Goal: Task Accomplishment & Management: Use online tool/utility

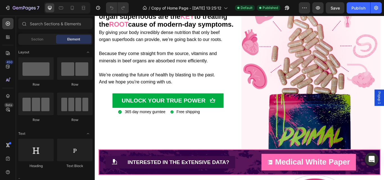
scroll to position [516, 0]
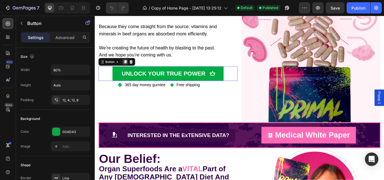
click at [132, 72] on icon at bounding box center [130, 70] width 3 height 4
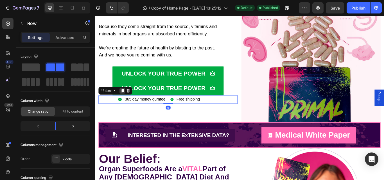
click at [127, 105] on icon at bounding box center [126, 103] width 3 height 4
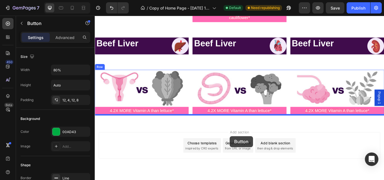
scroll to position [1744, 0]
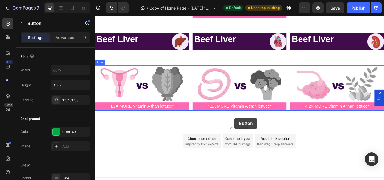
drag, startPoint x: 253, startPoint y: 71, endPoint x: 257, endPoint y: 135, distance: 64.8
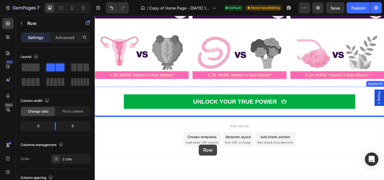
scroll to position [1779, 0]
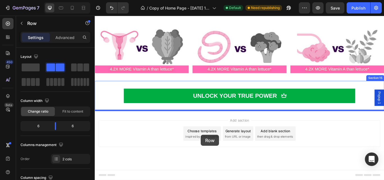
drag, startPoint x: 179, startPoint y: 88, endPoint x: 218, endPoint y: 155, distance: 77.5
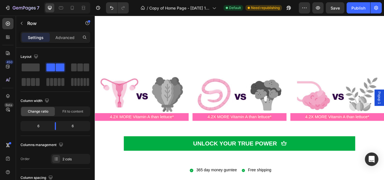
scroll to position [1806, 0]
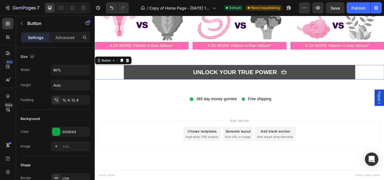
click at [360, 81] on button "UNLOCK YOUR TRUE POWER" at bounding box center [263, 81] width 270 height 17
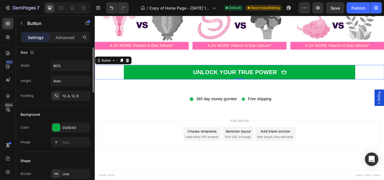
scroll to position [0, 0]
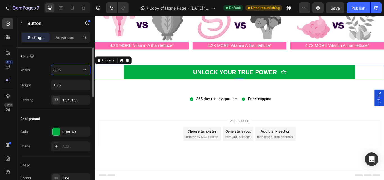
click at [63, 67] on input "80%" at bounding box center [70, 70] width 39 height 10
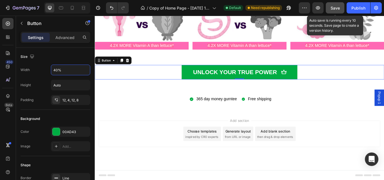
type input "40%"
click at [337, 10] on span "Save" at bounding box center [335, 8] width 9 height 5
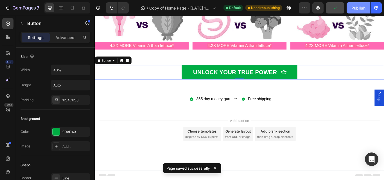
click at [357, 6] on div "Publish" at bounding box center [358, 8] width 14 height 6
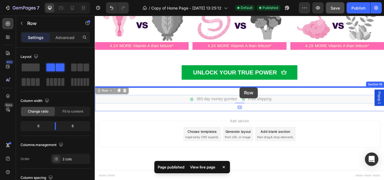
drag, startPoint x: 263, startPoint y: 110, endPoint x: 263, endPoint y: 100, distance: 9.9
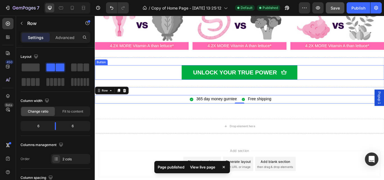
scroll to position [1777, 0]
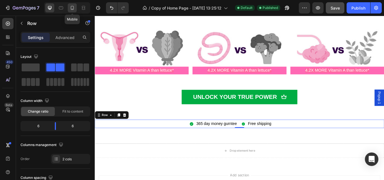
click at [73, 7] on icon at bounding box center [72, 8] width 6 height 6
type input "100%"
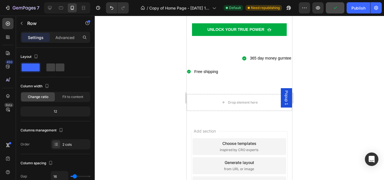
scroll to position [1931, 0]
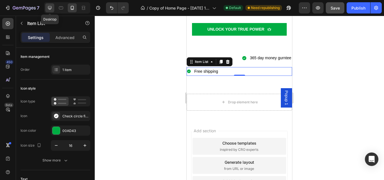
click at [51, 6] on icon at bounding box center [50, 8] width 4 height 4
type input "16"
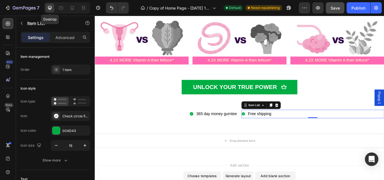
scroll to position [1856, 0]
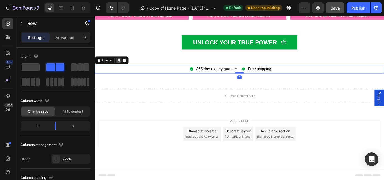
click at [121, 65] on div at bounding box center [122, 68] width 7 height 7
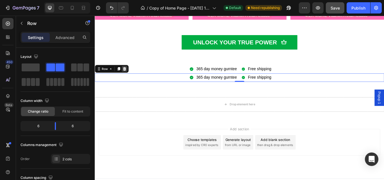
click at [130, 78] on icon at bounding box center [130, 78] width 4 height 4
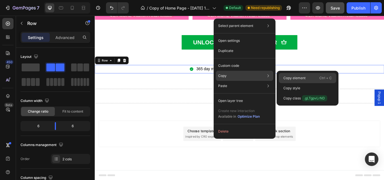
click at [286, 78] on p "Copy element" at bounding box center [294, 78] width 22 height 5
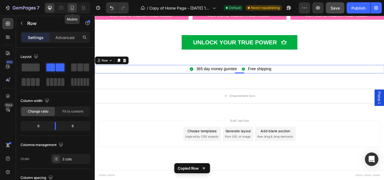
click at [71, 6] on icon at bounding box center [72, 8] width 6 height 6
type input "100%"
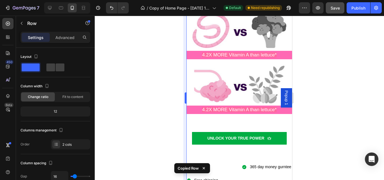
scroll to position [1950, 0]
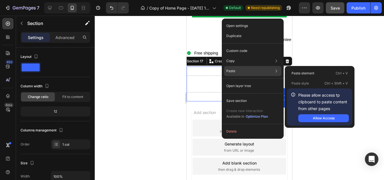
click at [226, 71] on p "Paste" at bounding box center [230, 71] width 9 height 5
click at [236, 81] on div "Paste Paste element Ctrl + V Paste style Ctrl + Shift + V Please allow access t…" at bounding box center [252, 86] width 57 height 10
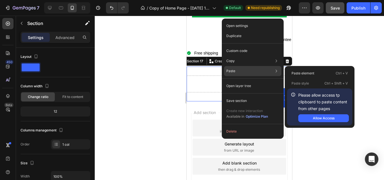
click at [259, 81] on div "Paste Paste element Ctrl + V Paste style Ctrl + Shift + V Please allow access t…" at bounding box center [252, 86] width 57 height 10
click at [318, 116] on button "Allow Access" at bounding box center [323, 118] width 51 height 8
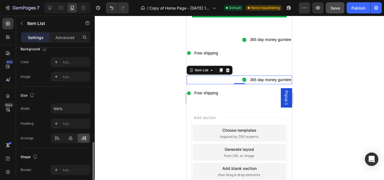
scroll to position [371, 0]
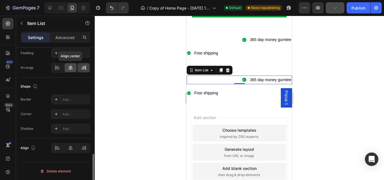
click at [67, 69] on div at bounding box center [71, 67] width 12 height 9
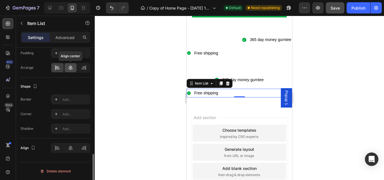
click at [72, 68] on icon at bounding box center [71, 68] width 6 height 6
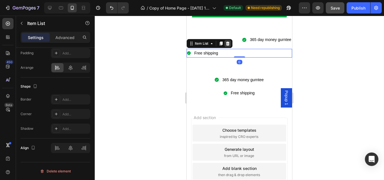
click at [227, 42] on icon at bounding box center [227, 43] width 4 height 4
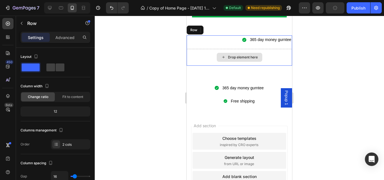
click at [231, 51] on div "Drop element here" at bounding box center [239, 57] width 105 height 17
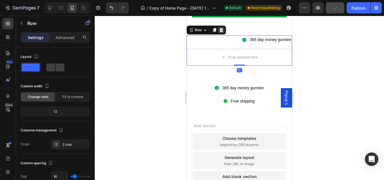
click at [220, 30] on icon at bounding box center [222, 30] width 4 height 4
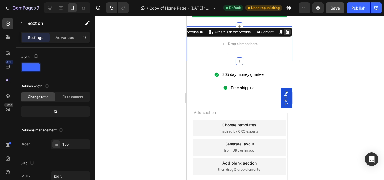
click at [286, 32] on icon at bounding box center [288, 32] width 4 height 4
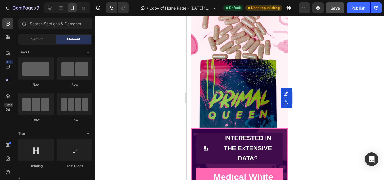
scroll to position [937, 0]
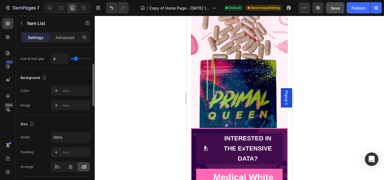
scroll to position [371, 0]
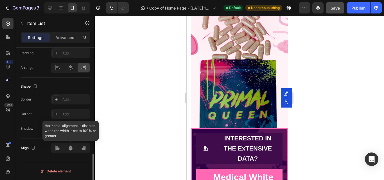
click at [70, 151] on div at bounding box center [70, 148] width 39 height 10
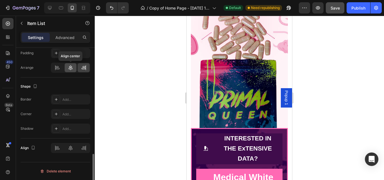
click at [71, 67] on icon at bounding box center [71, 68] width 6 height 6
click at [74, 71] on div at bounding box center [71, 67] width 12 height 9
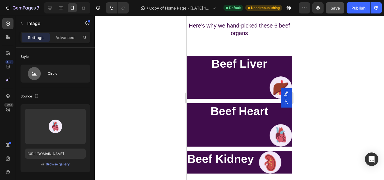
scroll to position [2770, 0]
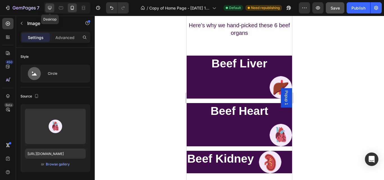
click at [49, 7] on icon at bounding box center [50, 8] width 6 height 6
type input "70"
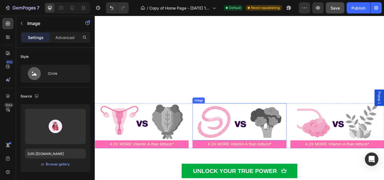
scroll to position [2885, 0]
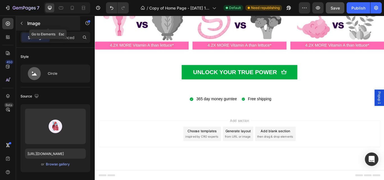
click at [24, 25] on icon "button" at bounding box center [21, 23] width 4 height 4
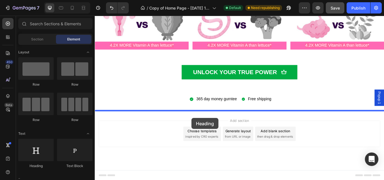
drag, startPoint x: 128, startPoint y: 173, endPoint x: 207, endPoint y: 135, distance: 87.6
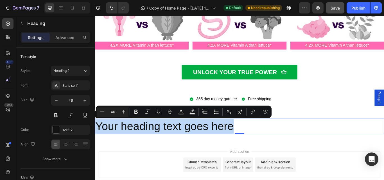
drag, startPoint x: 260, startPoint y: 146, endPoint x: 97, endPoint y: 141, distance: 163.1
click at [97, 141] on p "Your heading text goes here" at bounding box center [263, 145] width 336 height 17
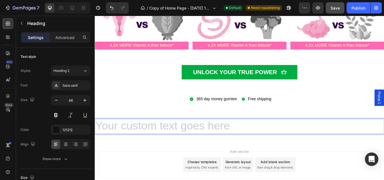
click at [221, 143] on h2 "Rich Text Editor. Editing area: main" at bounding box center [263, 145] width 337 height 18
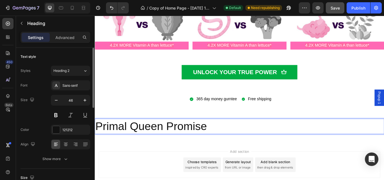
click at [69, 149] on div at bounding box center [70, 144] width 39 height 10
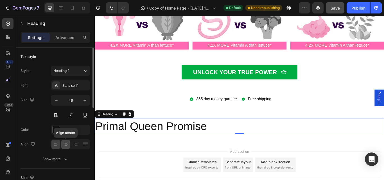
click at [66, 146] on icon at bounding box center [66, 145] width 6 height 6
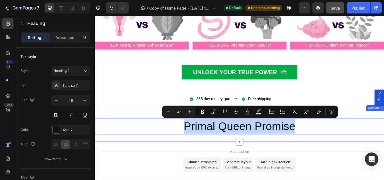
drag, startPoint x: 331, startPoint y: 144, endPoint x: 263, endPoint y: 132, distance: 68.7
click at [180, 133] on div "Primal Queen Promise Heading 0 Section 17" at bounding box center [263, 145] width 337 height 36
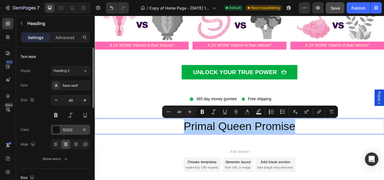
click at [56, 131] on div at bounding box center [56, 129] width 7 height 7
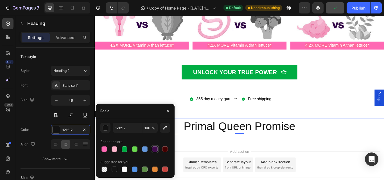
click at [154, 152] on div at bounding box center [154, 149] width 7 height 7
type input "400C4C"
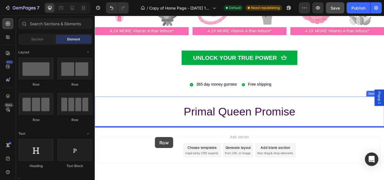
scroll to position [2903, 0]
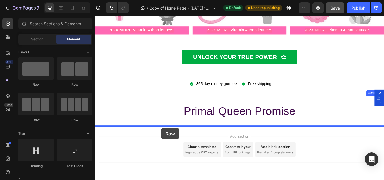
drag, startPoint x: 167, startPoint y: 123, endPoint x: 172, endPoint y: 147, distance: 24.4
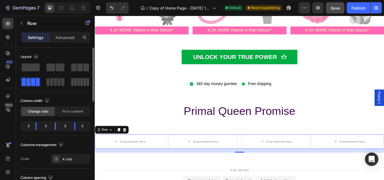
click at [74, 82] on span at bounding box center [75, 82] width 3 height 8
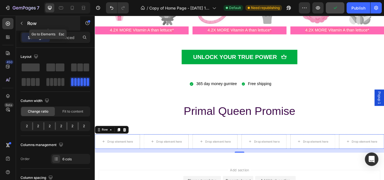
click at [22, 23] on icon "button" at bounding box center [21, 23] width 4 height 4
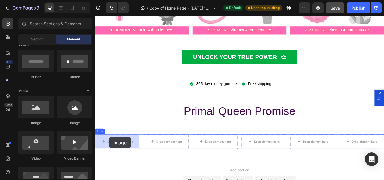
scroll to position [2917, 0]
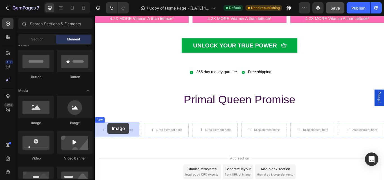
drag, startPoint x: 169, startPoint y: 130, endPoint x: 110, endPoint y: 141, distance: 60.1
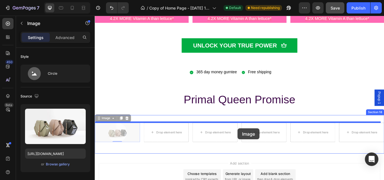
drag, startPoint x: 125, startPoint y: 152, endPoint x: 261, endPoint y: 147, distance: 135.9
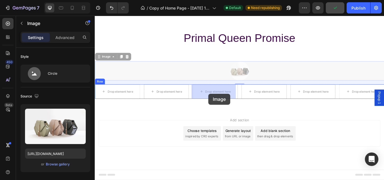
drag, startPoint x: 221, startPoint y: 149, endPoint x: 227, endPoint y: 107, distance: 42.9
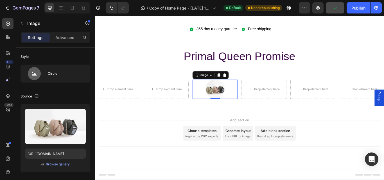
scroll to position [2966, 0]
click at [238, 85] on icon at bounding box center [239, 85] width 3 height 4
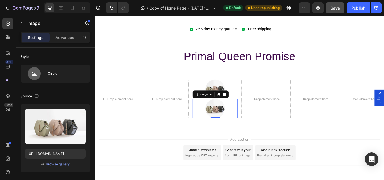
scroll to position [2988, 0]
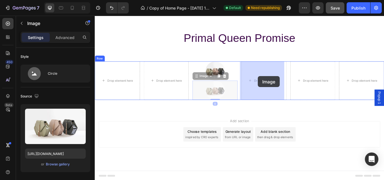
drag, startPoint x: 244, startPoint y: 103, endPoint x: 285, endPoint y: 86, distance: 44.0
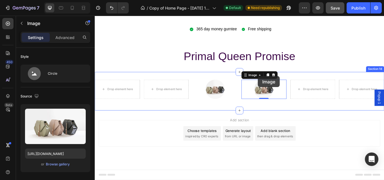
scroll to position [2966, 0]
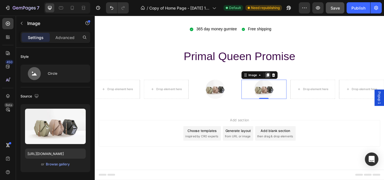
click at [296, 85] on icon at bounding box center [296, 85] width 4 height 4
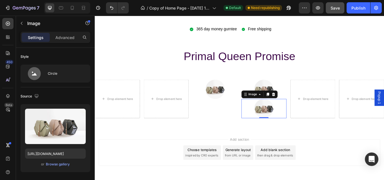
scroll to position [2988, 0]
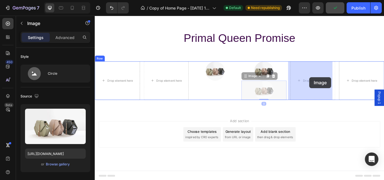
drag, startPoint x: 299, startPoint y: 104, endPoint x: 345, endPoint y: 87, distance: 48.9
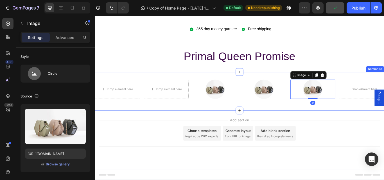
scroll to position [2966, 0]
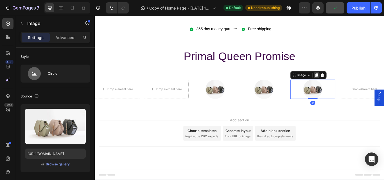
click at [351, 87] on div at bounding box center [353, 85] width 7 height 7
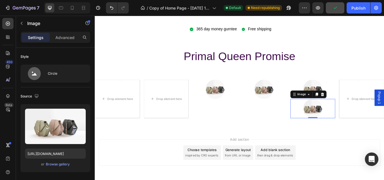
scroll to position [2988, 0]
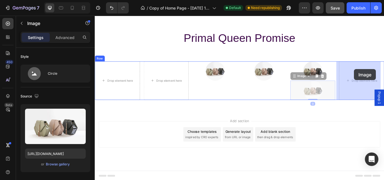
drag, startPoint x: 347, startPoint y: 103, endPoint x: 397, endPoint y: 78, distance: 54.9
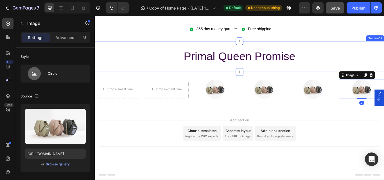
scroll to position [2966, 0]
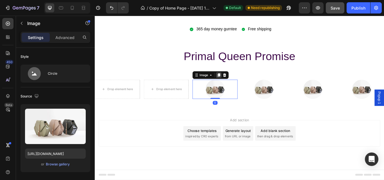
click at [239, 84] on icon at bounding box center [239, 85] width 3 height 4
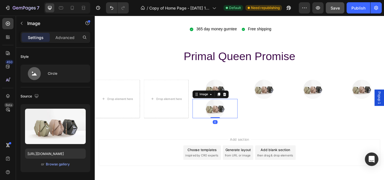
scroll to position [2988, 0]
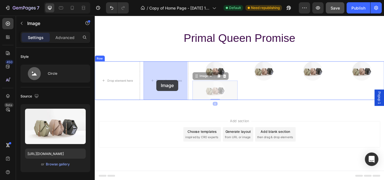
drag, startPoint x: 237, startPoint y: 100, endPoint x: 189, endPoint y: 99, distance: 48.1
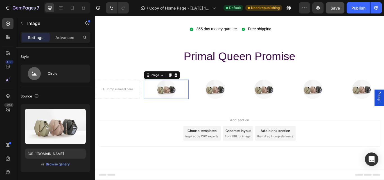
scroll to position [2966, 0]
click at [181, 83] on icon at bounding box center [182, 85] width 4 height 4
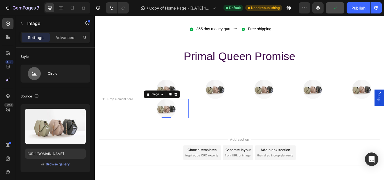
scroll to position [2988, 0]
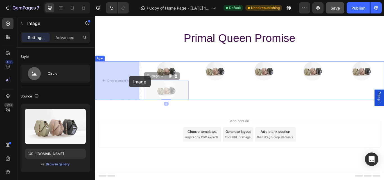
drag, startPoint x: 179, startPoint y: 100, endPoint x: 133, endPoint y: 86, distance: 47.7
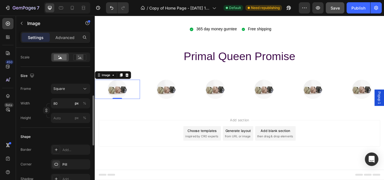
scroll to position [134, 0]
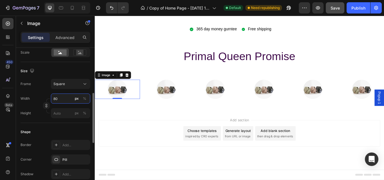
click at [58, 96] on input "80" at bounding box center [70, 99] width 39 height 10
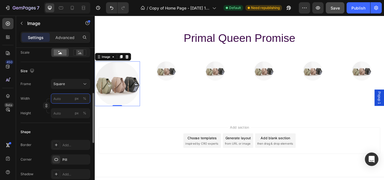
type input "1"
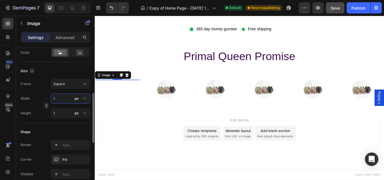
type input "10"
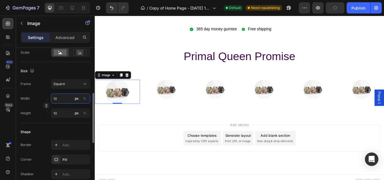
type input "100"
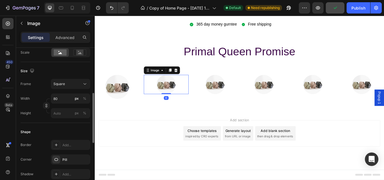
click at [182, 106] on div at bounding box center [178, 96] width 53 height 22
click at [60, 101] on input "80" at bounding box center [70, 99] width 39 height 10
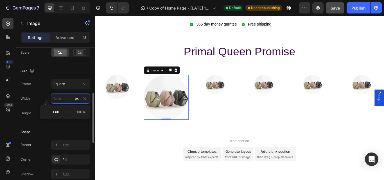
scroll to position [2988, 0]
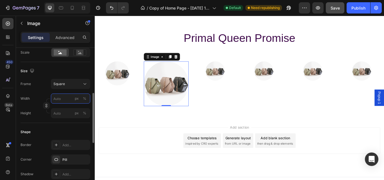
type input "1"
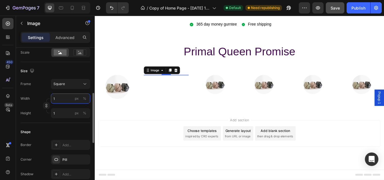
scroll to position [2972, 0]
type input "10"
type input "100"
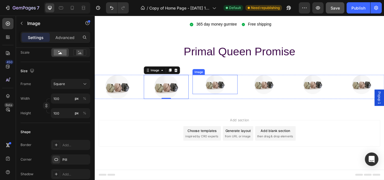
click at [231, 97] on img at bounding box center [235, 96] width 22 height 22
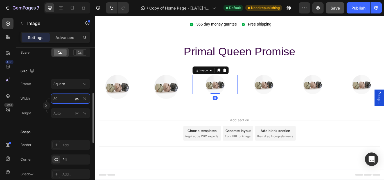
click at [59, 100] on input "80" at bounding box center [70, 99] width 39 height 10
type input "1"
type input "10"
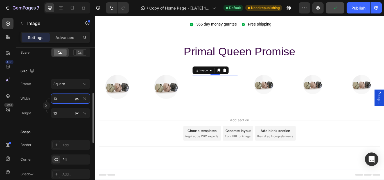
type input "100"
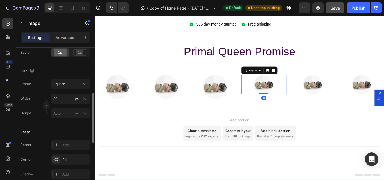
click at [290, 96] on img at bounding box center [292, 96] width 22 height 22
click at [66, 102] on input "80" at bounding box center [70, 99] width 39 height 10
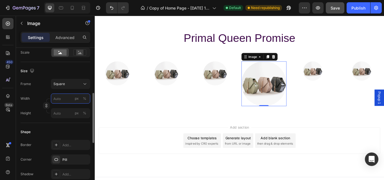
type input "1"
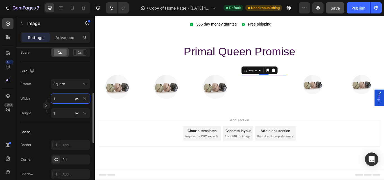
type input "10"
type input "100"
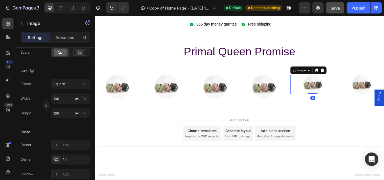
click at [357, 97] on div at bounding box center [349, 96] width 53 height 22
click at [60, 100] on input "80" at bounding box center [70, 99] width 39 height 10
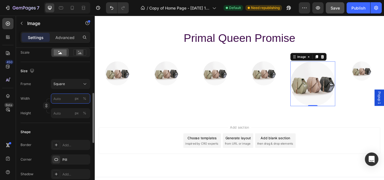
type input "1"
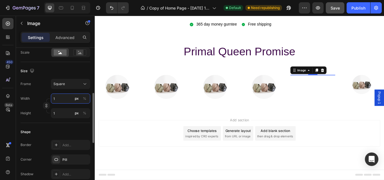
type input "10"
type input "100"
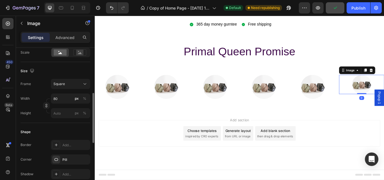
click at [58, 101] on input "80" at bounding box center [70, 99] width 39 height 10
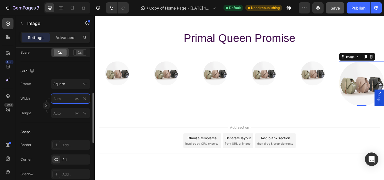
type input "1"
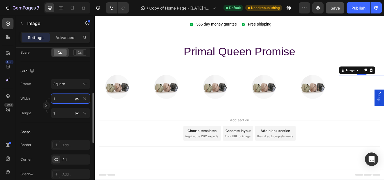
type input "10"
type input "100"
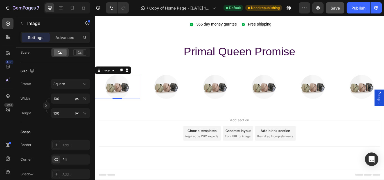
click at [136, 103] on div at bounding box center [121, 99] width 53 height 28
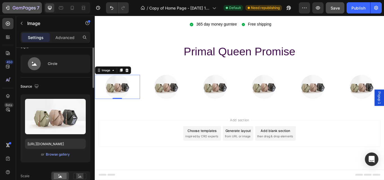
scroll to position [0, 0]
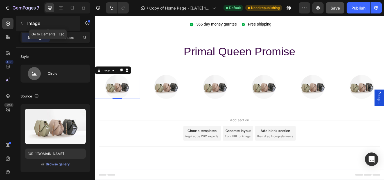
click at [22, 26] on button "button" at bounding box center [21, 23] width 9 height 9
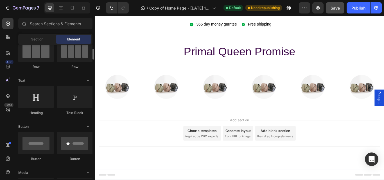
scroll to position [53, 0]
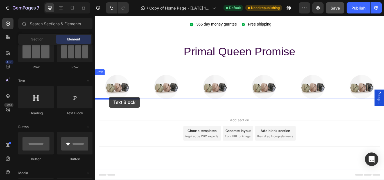
drag, startPoint x: 174, startPoint y: 118, endPoint x: 111, endPoint y: 110, distance: 63.1
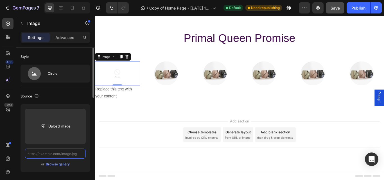
scroll to position [0, 0]
paste input "[URL][DOMAIN_NAME]"
type input "[URL][DOMAIN_NAME]"
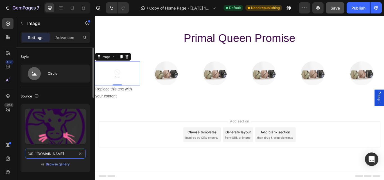
scroll to position [0, 134]
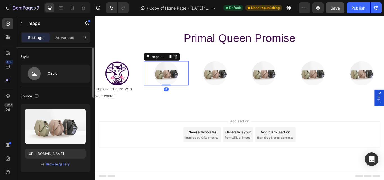
click at [186, 76] on img at bounding box center [178, 83] width 28 height 28
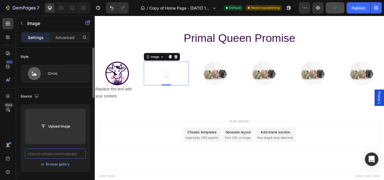
scroll to position [0, 0]
paste input "[URL][DOMAIN_NAME]"
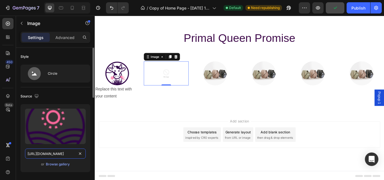
scroll to position [0, 134]
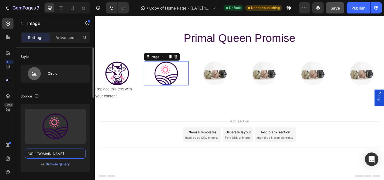
type input "[URL][DOMAIN_NAME]"
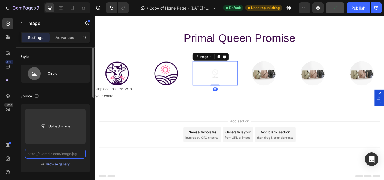
scroll to position [0, 0]
paste input "[URL][DOMAIN_NAME]"
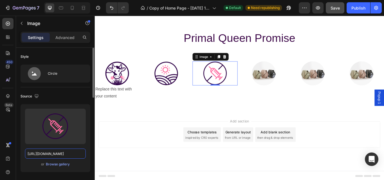
type input "[URL][DOMAIN_NAME]"
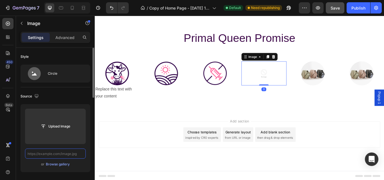
scroll to position [0, 0]
paste input "[URL][DOMAIN_NAME]"
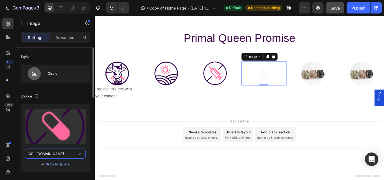
scroll to position [0, 134]
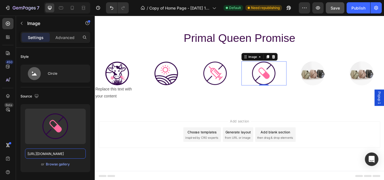
type input "[URL][DOMAIN_NAME]"
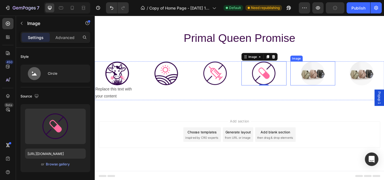
click at [338, 85] on img at bounding box center [349, 83] width 28 height 28
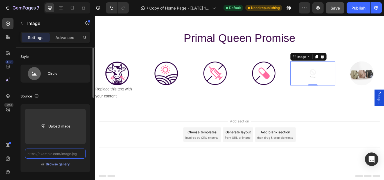
paste input "[URL][DOMAIN_NAME]"
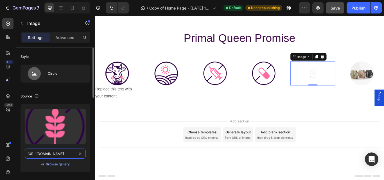
scroll to position [0, 134]
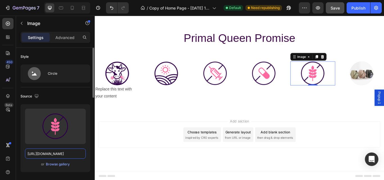
type input "[URL][DOMAIN_NAME]"
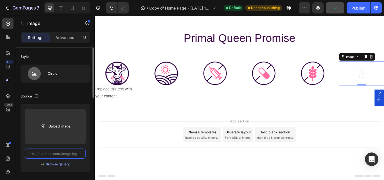
paste input "[URL][DOMAIN_NAME]"
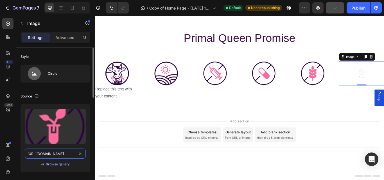
scroll to position [0, 134]
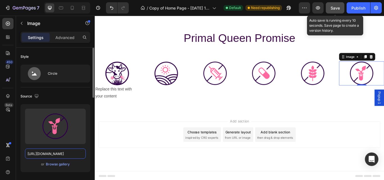
type input "[URL][DOMAIN_NAME]"
click at [335, 6] on span "Save" at bounding box center [335, 8] width 9 height 5
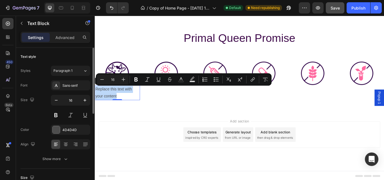
drag, startPoint x: 123, startPoint y: 109, endPoint x: 96, endPoint y: 101, distance: 28.1
click at [96, 101] on p "Replace this text with your content" at bounding box center [120, 106] width 51 height 16
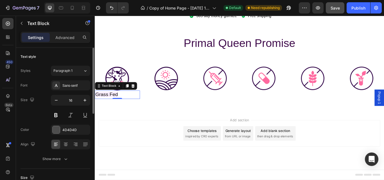
scroll to position [2982, 0]
click at [66, 149] on div at bounding box center [65, 144] width 9 height 9
click at [132, 96] on icon at bounding box center [132, 98] width 3 height 4
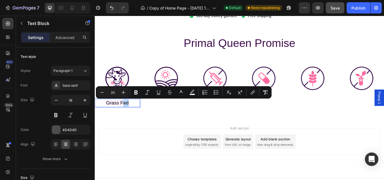
drag, startPoint x: 126, startPoint y: 115, endPoint x: 135, endPoint y: 119, distance: 9.7
click at [135, 119] on p "Grass Fed" at bounding box center [120, 118] width 51 height 9
drag, startPoint x: 135, startPoint y: 119, endPoint x: 214, endPoint y: 107, distance: 80.1
click at [123, 104] on div "Image Grass Fed Text Block Grass Fed Text Block 0" at bounding box center [121, 99] width 53 height 48
click at [140, 119] on p "Grass Fed" at bounding box center [120, 118] width 51 height 9
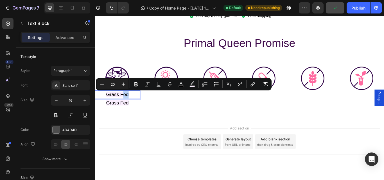
drag, startPoint x: 128, startPoint y: 107, endPoint x: 140, endPoint y: 109, distance: 12.3
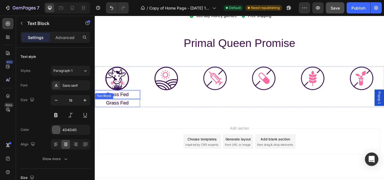
drag, startPoint x: 140, startPoint y: 109, endPoint x: 135, endPoint y: 115, distance: 7.3
click at [135, 115] on div "Image Grass Fed Text Block 0 Grass Fed Text Block" at bounding box center [121, 99] width 53 height 48
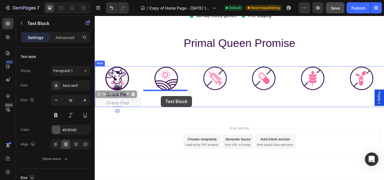
drag, startPoint x: 135, startPoint y: 115, endPoint x: 172, endPoint y: 109, distance: 36.7
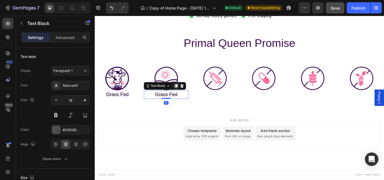
click at [187, 97] on icon at bounding box center [189, 98] width 4 height 4
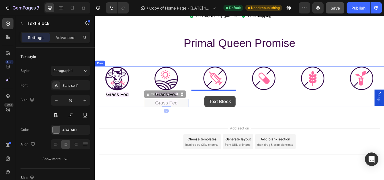
drag, startPoint x: 192, startPoint y: 115, endPoint x: 223, endPoint y: 109, distance: 31.4
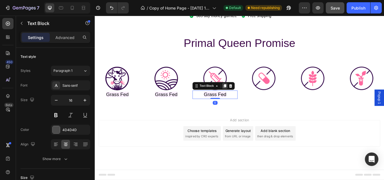
click at [247, 98] on div at bounding box center [246, 97] width 7 height 7
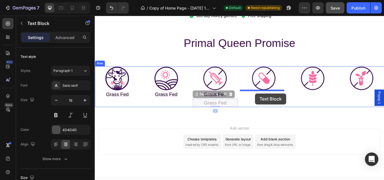
drag, startPoint x: 250, startPoint y: 115, endPoint x: 282, endPoint y: 107, distance: 33.1
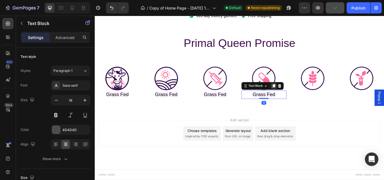
click at [302, 97] on icon at bounding box center [303, 98] width 3 height 4
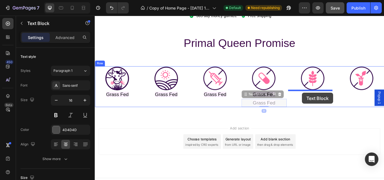
drag, startPoint x: 307, startPoint y: 116, endPoint x: 336, endPoint y: 106, distance: 31.5
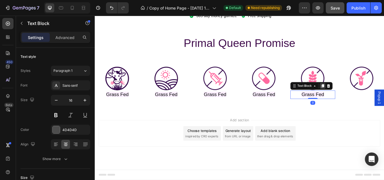
click at [358, 96] on icon at bounding box center [360, 98] width 4 height 4
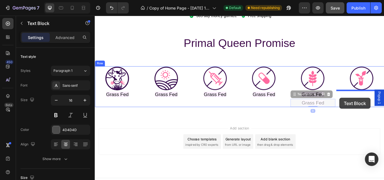
drag, startPoint x: 352, startPoint y: 119, endPoint x: 380, endPoint y: 112, distance: 28.8
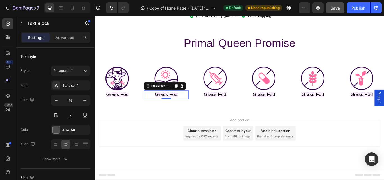
click at [182, 107] on span "Grass Fed" at bounding box center [178, 108] width 26 height 6
click at [192, 109] on p "Grass Fed" at bounding box center [177, 108] width 51 height 9
click at [238, 111] on p "Grass Fed" at bounding box center [234, 108] width 51 height 9
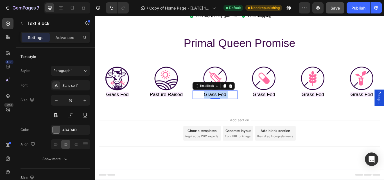
drag, startPoint x: 250, startPoint y: 108, endPoint x: 211, endPoint y: 109, distance: 39.4
click at [211, 109] on p "Grass Fed" at bounding box center [234, 108] width 51 height 9
click at [249, 109] on p "Grass Fed" at bounding box center [234, 108] width 51 height 9
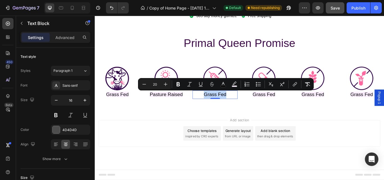
drag, startPoint x: 249, startPoint y: 107, endPoint x: 220, endPoint y: 108, distance: 29.2
click at [220, 108] on p "Grass Fed" at bounding box center [234, 108] width 51 height 9
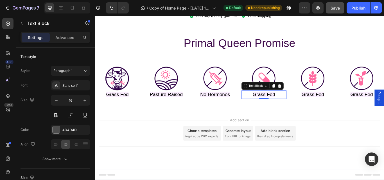
click at [293, 106] on span "Grass Fed" at bounding box center [292, 108] width 26 height 6
drag, startPoint x: 302, startPoint y: 107, endPoint x: 275, endPoint y: 110, distance: 26.9
click at [275, 110] on p "Grass Fed" at bounding box center [291, 108] width 51 height 9
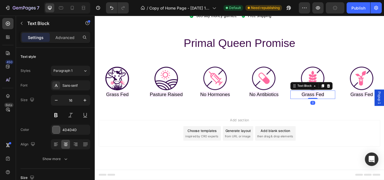
click at [336, 107] on span "Grass Fed" at bounding box center [349, 108] width 26 height 6
drag, startPoint x: 360, startPoint y: 107, endPoint x: 331, endPoint y: 107, distance: 29.2
click at [331, 107] on p "Grass Fed" at bounding box center [348, 108] width 51 height 9
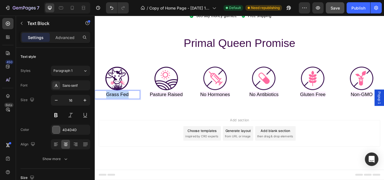
drag, startPoint x: 137, startPoint y: 107, endPoint x: 102, endPoint y: 106, distance: 34.6
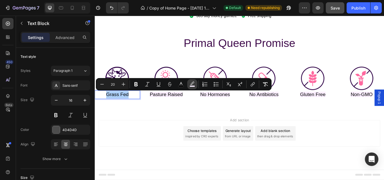
click at [192, 83] on icon "Editor contextual toolbar" at bounding box center [192, 85] width 6 height 6
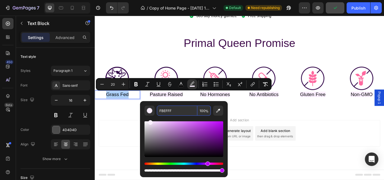
click at [163, 110] on input "FBEFFF" at bounding box center [177, 111] width 40 height 10
click at [166, 110] on input "FBEFFF" at bounding box center [177, 111] width 40 height 10
type input "FFFFFF"
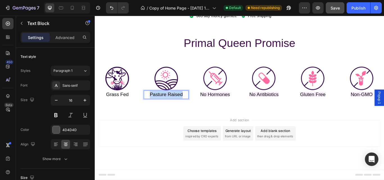
drag, startPoint x: 157, startPoint y: 106, endPoint x: 198, endPoint y: 107, distance: 41.1
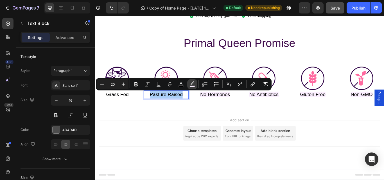
click at [192, 87] on button "color" at bounding box center [192, 84] width 10 height 10
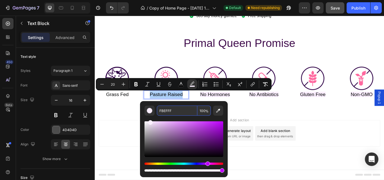
click at [165, 110] on input "FBEFFF" at bounding box center [177, 111] width 40 height 10
type input "FFFFFF"
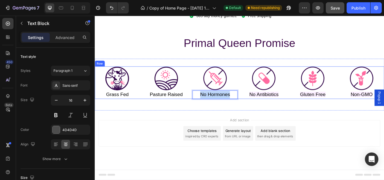
drag, startPoint x: 253, startPoint y: 107, endPoint x: 206, endPoint y: 109, distance: 46.4
click at [206, 109] on div "Image Grass Fed Text Block Image Pasture Raised Text Block Image No Hormones Te…" at bounding box center [263, 94] width 337 height 38
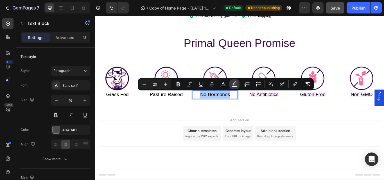
click at [232, 85] on icon "Editor contextual toolbar" at bounding box center [235, 85] width 6 height 6
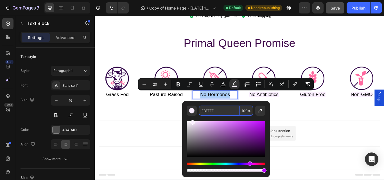
click at [207, 111] on input "FBEFFF" at bounding box center [219, 111] width 40 height 10
type input "FFFFFF"
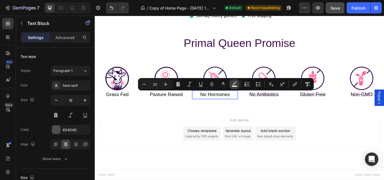
click at [233, 83] on icon "Editor contextual toolbar" at bounding box center [235, 85] width 6 height 6
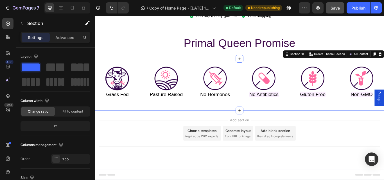
click at [333, 125] on div "Image Grass Fed Text Block Image Pasture Raised Text Block Image No Hormones Te…" at bounding box center [263, 96] width 337 height 60
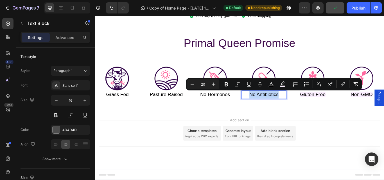
drag, startPoint x: 308, startPoint y: 106, endPoint x: 270, endPoint y: 108, distance: 38.3
click at [283, 86] on rect "Editor contextual toolbar" at bounding box center [282, 86] width 5 height 1
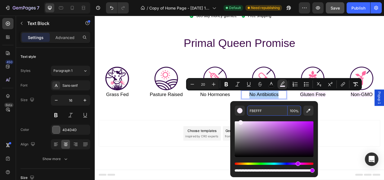
click at [255, 111] on input "FBEFFF" at bounding box center [267, 111] width 40 height 10
type input "FFFFFF"
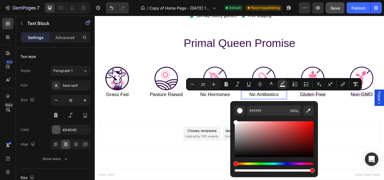
click at [314, 90] on div "Minus 20 Plus Bold Italic Underline Strikethrough color color Numbered List Bul…" at bounding box center [274, 84] width 176 height 12
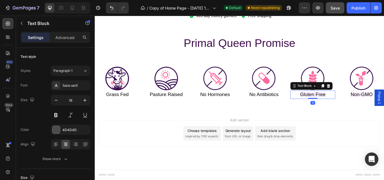
click at [352, 108] on span "Gluten Free" at bounding box center [349, 108] width 30 height 6
drag, startPoint x: 368, startPoint y: 105, endPoint x: 325, endPoint y: 105, distance: 42.7
click at [325, 105] on p "Gluten Free" at bounding box center [348, 108] width 51 height 9
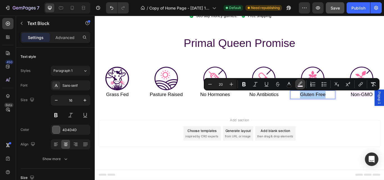
click at [298, 85] on icon "Editor contextual toolbar" at bounding box center [300, 85] width 6 height 6
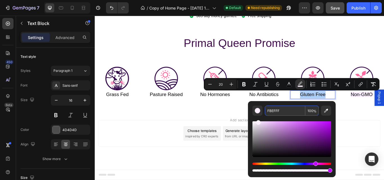
click at [273, 111] on input "FBEFFF" at bounding box center [285, 111] width 40 height 10
type input "FFFFFF"
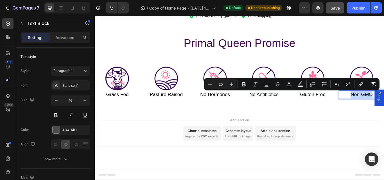
drag, startPoint x: 415, startPoint y: 106, endPoint x: 386, endPoint y: 105, distance: 29.0
click at [300, 89] on button "color" at bounding box center [300, 84] width 10 height 10
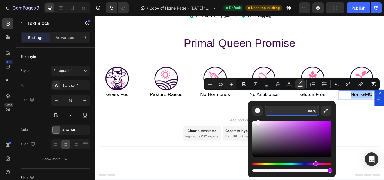
click at [273, 110] on input "FBEFFF" at bounding box center [285, 111] width 40 height 10
type input "FFFFFF"
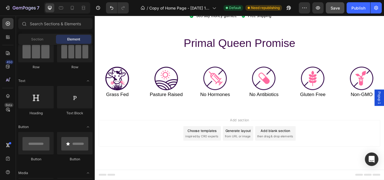
click at [384, 143] on div "Add section Choose templates inspired by CRO experts Generate layout from URL o…" at bounding box center [263, 153] width 328 height 31
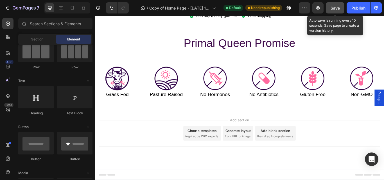
click at [334, 7] on span "Save" at bounding box center [335, 8] width 9 height 5
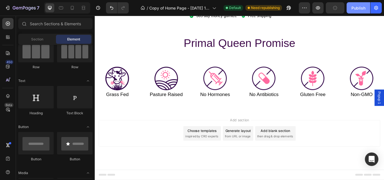
click at [360, 6] on div "Publish" at bounding box center [358, 8] width 14 height 6
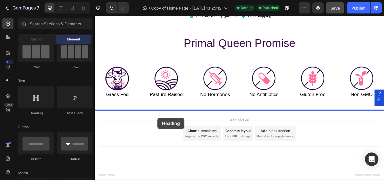
drag, startPoint x: 131, startPoint y: 124, endPoint x: 180, endPoint y: 135, distance: 50.8
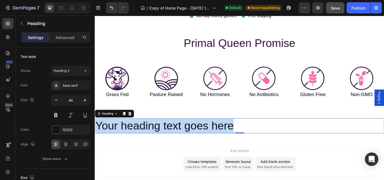
drag, startPoint x: 270, startPoint y: 142, endPoint x: 189, endPoint y: 138, distance: 80.2
click at [95, 140] on h2 "Your heading text goes here" at bounding box center [263, 144] width 337 height 18
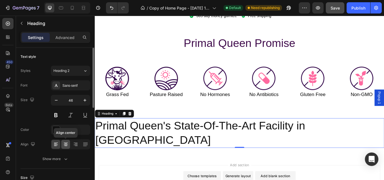
click at [67, 141] on div at bounding box center [65, 144] width 9 height 9
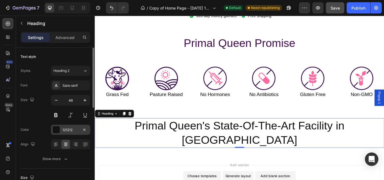
click at [57, 132] on div at bounding box center [56, 129] width 7 height 7
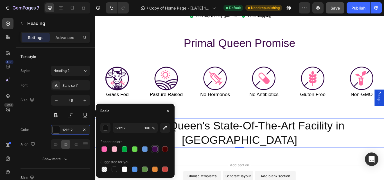
click at [154, 152] on div at bounding box center [154, 149] width 7 height 7
type input "400C4C"
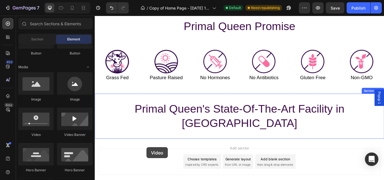
scroll to position [3018, 0]
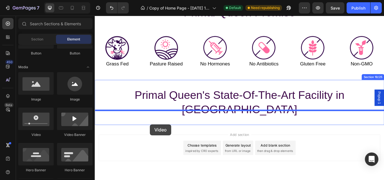
drag, startPoint x: 134, startPoint y: 139, endPoint x: 159, endPoint y: 143, distance: 25.6
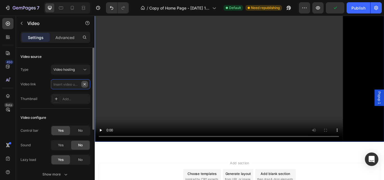
scroll to position [0, 0]
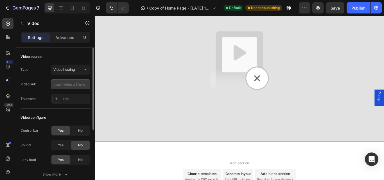
type input "v"
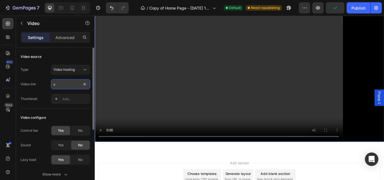
click at [74, 85] on input "v" at bounding box center [70, 84] width 39 height 10
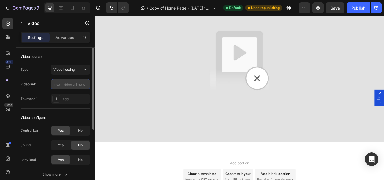
paste input "https://primalqueen.com/cdn/shop/videos/c/vp/cc7552d015944b49b7f0e4d518435cb4/c…"
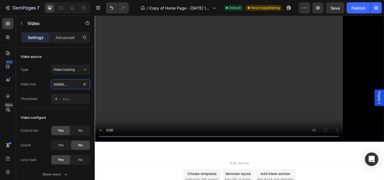
scroll to position [0, 247]
type input "https://primalqueen.com/cdn/shop/videos/c/vp/cc7552d015944b49b7f0e4d518435cb4/c…"
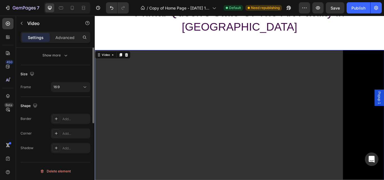
scroll to position [0, 0]
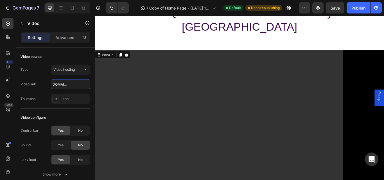
type input "https://primalqueen.com/cdn/shop/videos/c/vp/cc7552d015944b49b7f0e4d518435cb4/c…"
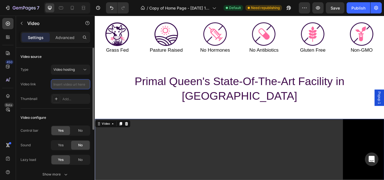
click at [61, 87] on input "text" at bounding box center [70, 84] width 39 height 10
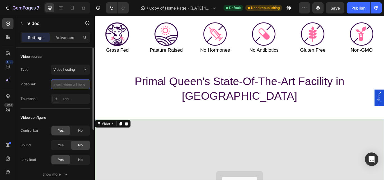
click at [71, 85] on input "text" at bounding box center [70, 84] width 39 height 10
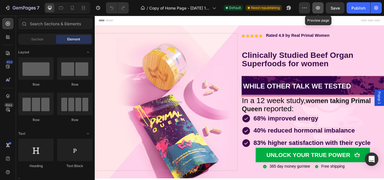
click at [320, 5] on icon "button" at bounding box center [318, 8] width 6 height 6
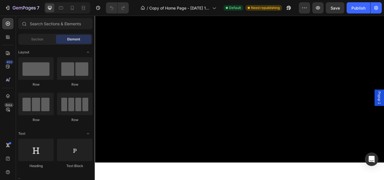
scroll to position [2078, 0]
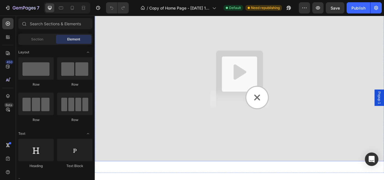
click at [273, 97] on img at bounding box center [263, 91] width 337 height 190
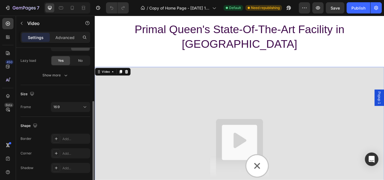
scroll to position [98, 0]
click at [78, 108] on div "16:9" at bounding box center [67, 108] width 29 height 5
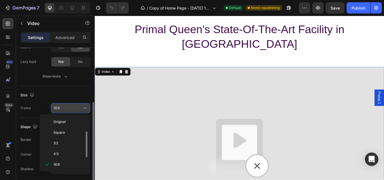
scroll to position [10, 0]
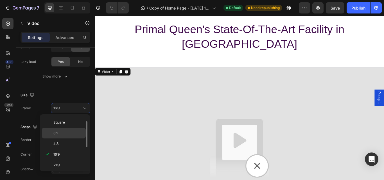
click at [54, 135] on span "3:2" at bounding box center [55, 133] width 5 height 5
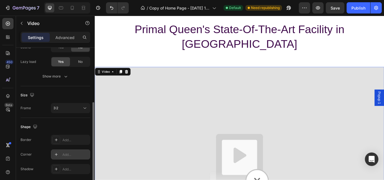
click at [68, 154] on div "Add..." at bounding box center [75, 154] width 26 height 5
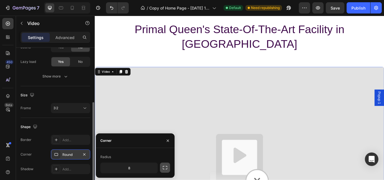
click at [165, 169] on icon "button" at bounding box center [165, 168] width 6 height 6
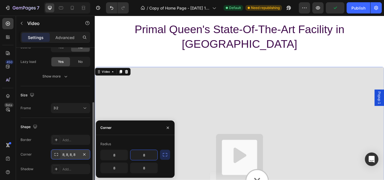
click at [148, 156] on input "8" at bounding box center [143, 155] width 27 height 10
type input "1"
type input "70"
click at [117, 156] on input "8" at bounding box center [114, 155] width 27 height 10
type input "70"
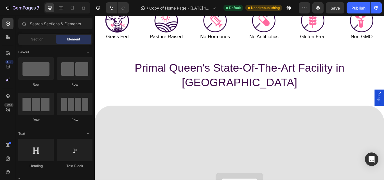
scroll to position [1898, 0]
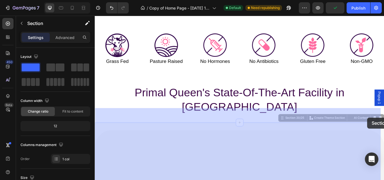
drag, startPoint x: 412, startPoint y: 123, endPoint x: 412, endPoint y: 135, distance: 12.1
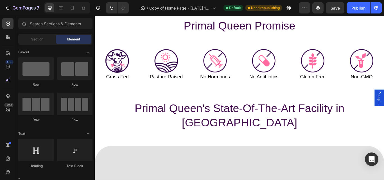
scroll to position [1866, 0]
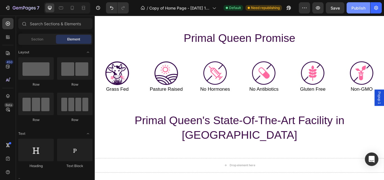
click at [354, 8] on div "Publish" at bounding box center [358, 8] width 14 height 6
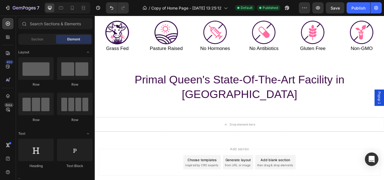
scroll to position [1973, 0]
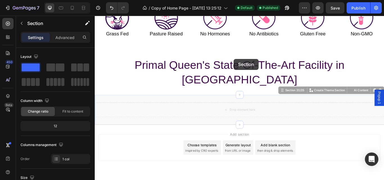
drag, startPoint x: 330, startPoint y: 99, endPoint x: 236, endPoint y: 63, distance: 100.7
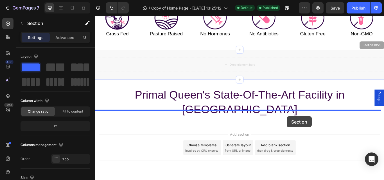
drag, startPoint x: 315, startPoint y: 60, endPoint x: 318, endPoint y: 133, distance: 72.9
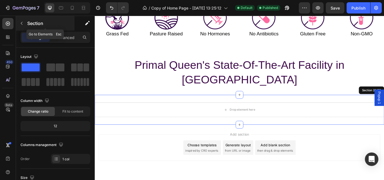
click at [24, 26] on button "button" at bounding box center [21, 23] width 9 height 9
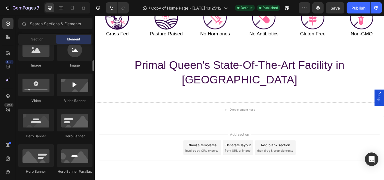
scroll to position [193, 0]
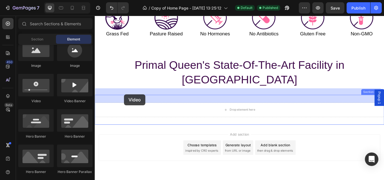
drag, startPoint x: 136, startPoint y: 105, endPoint x: 129, endPoint y: 107, distance: 8.1
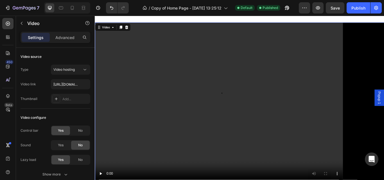
scroll to position [2043, 0]
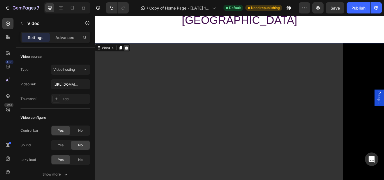
click at [131, 51] on icon at bounding box center [132, 53] width 4 height 4
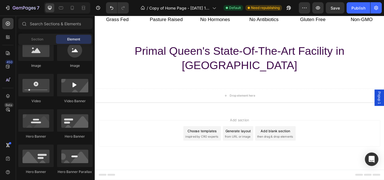
scroll to position [1973, 0]
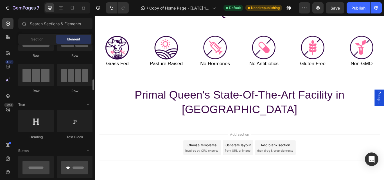
scroll to position [0, 0]
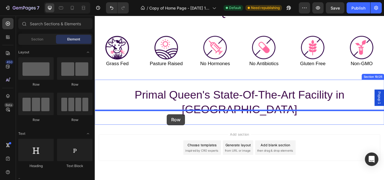
drag, startPoint x: 173, startPoint y: 85, endPoint x: 179, endPoint y: 131, distance: 46.1
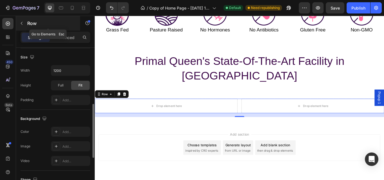
scroll to position [153, 0]
click at [21, 21] on icon "button" at bounding box center [21, 23] width 4 height 4
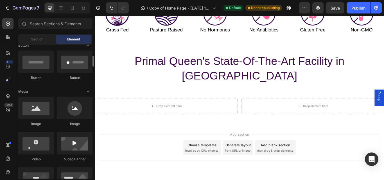
scroll to position [135, 0]
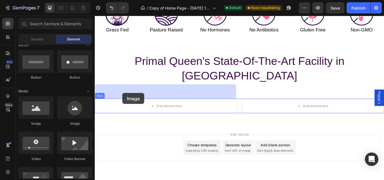
drag, startPoint x: 136, startPoint y: 125, endPoint x: 127, endPoint y: 106, distance: 20.7
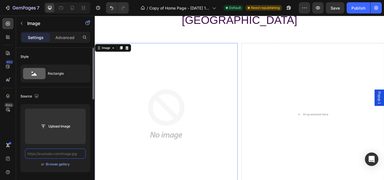
scroll to position [0, 0]
type input "v"
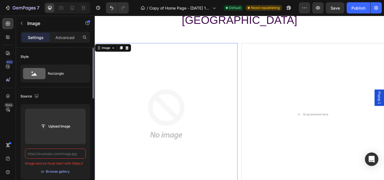
paste input "https://primalqueen.com/cdn/shop/files/s8_demand_bg.png?v=1695926370"
type input "https://primalqueen.com/cdn/shop/files/s8_demand_bg.png?v=1695926370"
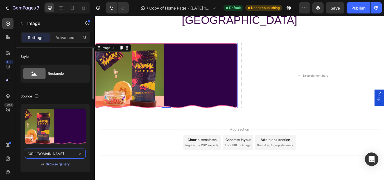
scroll to position [2036, 0]
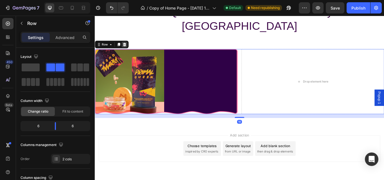
click at [129, 47] on icon at bounding box center [129, 49] width 4 height 4
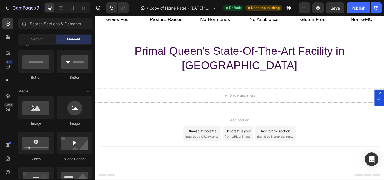
scroll to position [1973, 0]
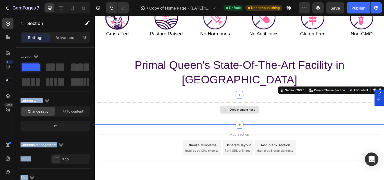
drag, startPoint x: 151, startPoint y: 86, endPoint x: 146, endPoint y: 108, distance: 23.1
drag, startPoint x: 147, startPoint y: 84, endPoint x: 157, endPoint y: 104, distance: 22.5
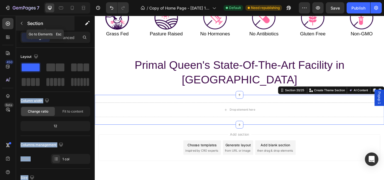
click at [24, 24] on icon "button" at bounding box center [21, 23] width 4 height 4
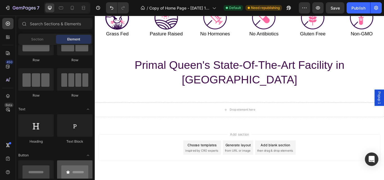
scroll to position [0, 0]
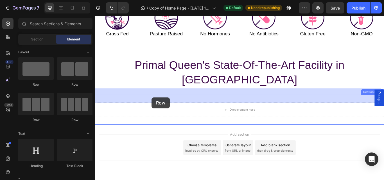
drag, startPoint x: 171, startPoint y: 92, endPoint x: 165, endPoint y: 111, distance: 20.2
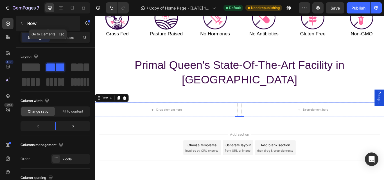
click at [21, 24] on icon "button" at bounding box center [21, 23] width 4 height 4
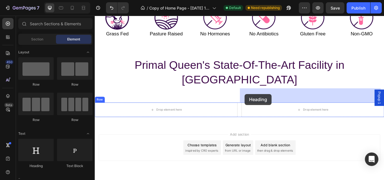
drag, startPoint x: 141, startPoint y: 169, endPoint x: 270, endPoint y: 107, distance: 142.9
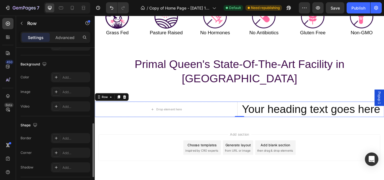
scroll to position [208, 0]
click at [69, 89] on div "Add..." at bounding box center [75, 91] width 26 height 5
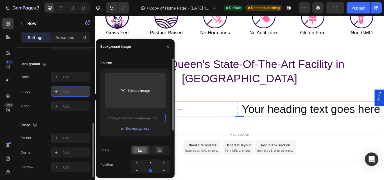
scroll to position [0, 0]
paste input "https://primalqueen.com/cdn/shop/files/s8_demand_bg.png?v=1695926370"
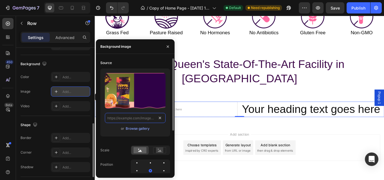
type input "https://primalqueen.com/cdn/shop/files/s8_demand_bg.png?v=1695926370"
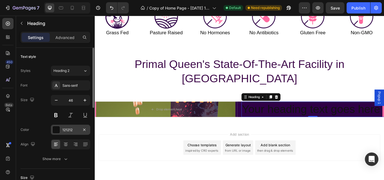
click at [58, 130] on div at bounding box center [56, 129] width 7 height 7
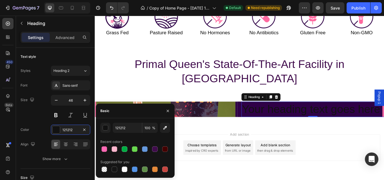
click at [120, 171] on div at bounding box center [135, 170] width 70 height 8
click at [127, 169] on div at bounding box center [125, 170] width 6 height 6
type input "FFFFFF"
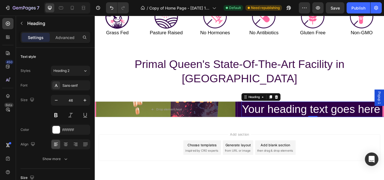
click at [384, 117] on p "Your heading text goes here" at bounding box center [348, 125] width 165 height 17
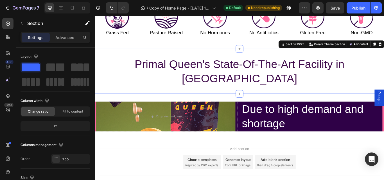
click at [256, 87] on div "Primal Queen's State-Of-The-Art Facility in NY Heading Section 19/25 You can cr…" at bounding box center [263, 81] width 337 height 53
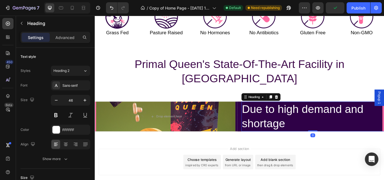
click at [316, 125] on p "Due to high demand and shortage" at bounding box center [348, 134] width 165 height 34
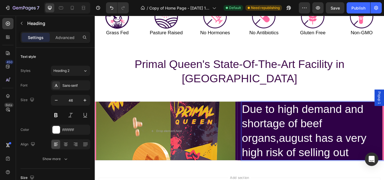
click at [266, 117] on p "Due to high demand and shortage of beef organs,august has a very high risk of s…" at bounding box center [348, 150] width 165 height 67
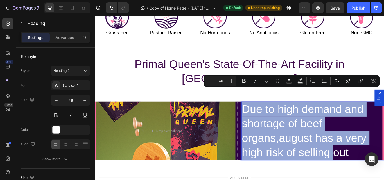
drag, startPoint x: 266, startPoint y: 107, endPoint x: 374, endPoint y: 158, distance: 119.3
click at [374, 158] on p "Due to high demand and shortage of beef organs,august has a very high risk of s…" at bounding box center [348, 150] width 165 height 67
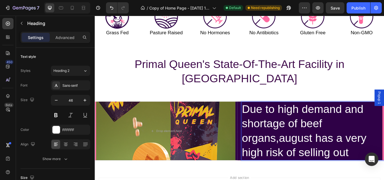
click at [384, 160] on p "Due to high demand and shortage of beef organs,august has a very high risk of s…" at bounding box center [348, 150] width 165 height 67
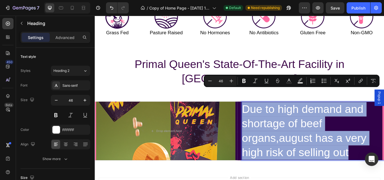
drag, startPoint x: 392, startPoint y: 160, endPoint x: 266, endPoint y: 109, distance: 136.0
click at [266, 117] on p "Due to high demand and shortage of beef organs,august has a very high risk of s…" at bounding box center [348, 150] width 165 height 67
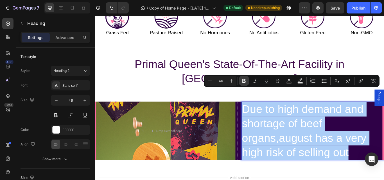
click at [243, 76] on button "Bold" at bounding box center [244, 81] width 10 height 10
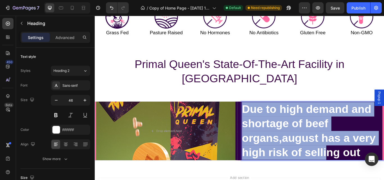
drag, startPoint x: 263, startPoint y: 105, endPoint x: 362, endPoint y: 157, distance: 111.4
click at [362, 157] on h2 "Due to high demand and shortage of beef organs,august has a very high risk of s…" at bounding box center [349, 150] width 166 height 68
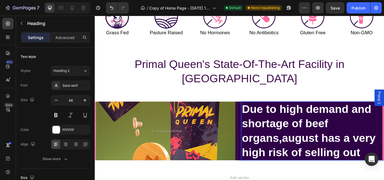
click at [384, 159] on p "Due to high demand and shortage of beef organs,august has a very high risk of s…" at bounding box center [348, 150] width 165 height 67
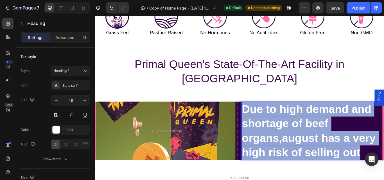
drag, startPoint x: 407, startPoint y: 159, endPoint x: 265, endPoint y: 107, distance: 151.3
click at [266, 117] on p "Due to high demand and shortage of beef organs,august has a very high risk of s…" at bounding box center [348, 150] width 165 height 67
click at [280, 117] on strong "Due to high demand and shortage of beef organs,august has a very high risk of s…" at bounding box center [344, 149] width 156 height 65
drag, startPoint x: 266, startPoint y: 106, endPoint x: 379, endPoint y: 160, distance: 125.8
click at [323, 125] on strong "Due to high demand and shortage of beef organs,august has a very high risk of s…" at bounding box center [344, 149] width 156 height 65
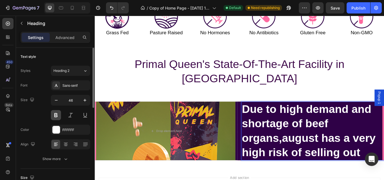
click at [57, 114] on button at bounding box center [56, 115] width 10 height 10
click at [56, 114] on button at bounding box center [56, 115] width 10 height 10
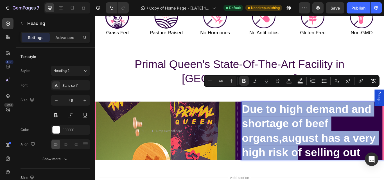
drag, startPoint x: 265, startPoint y: 106, endPoint x: 331, endPoint y: 157, distance: 83.3
click at [331, 157] on strong "Due to high demand and shortage of beef organs,august has a very high risk of s…" at bounding box center [344, 149] width 156 height 65
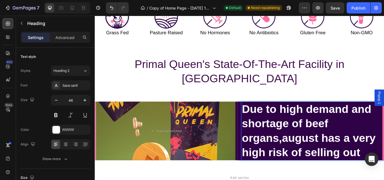
drag, startPoint x: 331, startPoint y: 157, endPoint x: 373, endPoint y: 159, distance: 42.7
click at [373, 159] on strong "Due to high demand and shortage of beef organs,august has a very high risk of s…" at bounding box center [344, 149] width 156 height 65
click at [384, 159] on p "Due to high demand and shortage of beef organs,august has a very high risk of s…" at bounding box center [348, 150] width 165 height 67
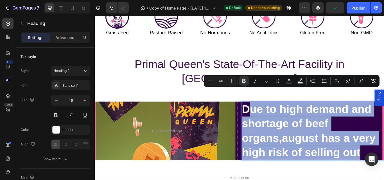
drag, startPoint x: 407, startPoint y: 159, endPoint x: 269, endPoint y: 108, distance: 147.2
click at [269, 117] on p "Due to high demand and shortage of beef organs,august has a very high risk of s…" at bounding box center [348, 150] width 165 height 67
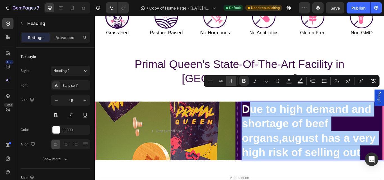
click at [231, 81] on icon "Editor contextual toolbar" at bounding box center [232, 81] width 6 height 6
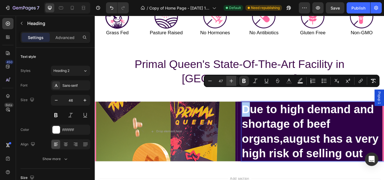
click at [231, 81] on icon "Editor contextual toolbar" at bounding box center [232, 81] width 6 height 6
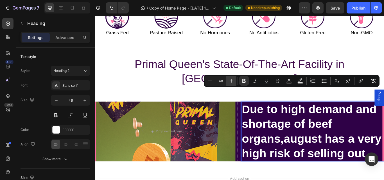
click at [231, 81] on icon "Editor contextual toolbar" at bounding box center [232, 81] width 6 height 6
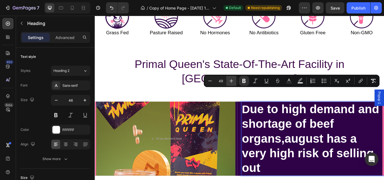
click at [231, 81] on icon "Editor contextual toolbar" at bounding box center [232, 81] width 6 height 6
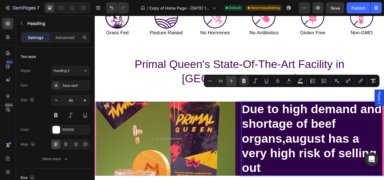
click at [231, 81] on icon "Editor contextual toolbar" at bounding box center [232, 81] width 6 height 6
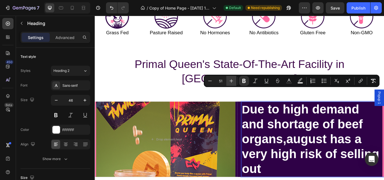
click at [231, 81] on icon "Editor contextual toolbar" at bounding box center [232, 81] width 6 height 6
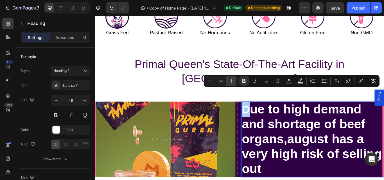
click at [231, 81] on icon "Editor contextual toolbar" at bounding box center [232, 81] width 6 height 6
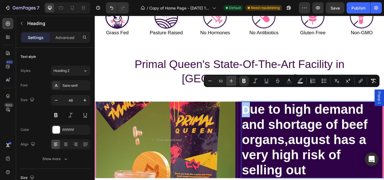
click at [231, 81] on icon "Editor contextual toolbar" at bounding box center [232, 81] width 6 height 6
type input "54"
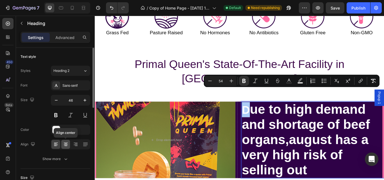
click at [67, 141] on div at bounding box center [65, 144] width 9 height 9
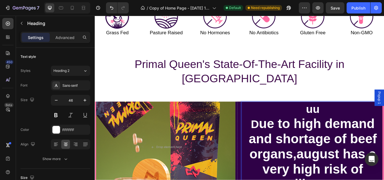
click at [360, 117] on p "uu D ue to high demand and shortage of beef organs,august has a very high risk …" at bounding box center [348, 169] width 165 height 105
click at [342, 117] on p "⁠⁠⁠⁠⁠⁠⁠ii D ue to high demand and shortage of beef organs,august has a very hig…" at bounding box center [348, 169] width 165 height 105
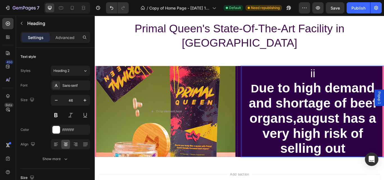
scroll to position [2016, 0]
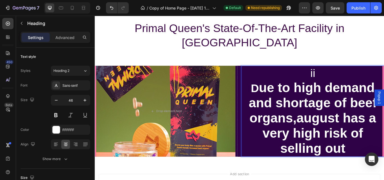
click at [360, 75] on p "⁠⁠⁠⁠⁠⁠⁠ii D ue to high demand and shortage of beef organs,august has a very hig…" at bounding box center [348, 127] width 165 height 105
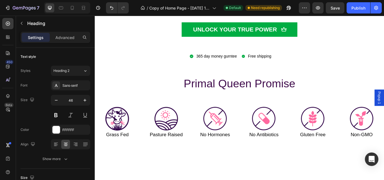
scroll to position [1777, 0]
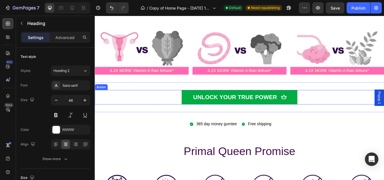
click at [353, 112] on div "UNLOCK YOUR TRUE POWER Button" at bounding box center [263, 111] width 337 height 17
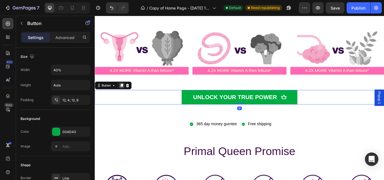
click at [127, 96] on icon at bounding box center [126, 98] width 3 height 4
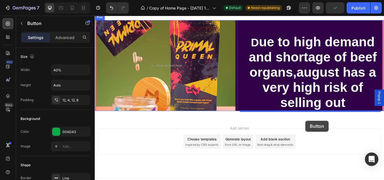
scroll to position [2080, 0]
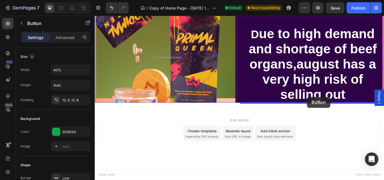
drag, startPoint x: 356, startPoint y: 125, endPoint x: 342, endPoint y: 110, distance: 19.5
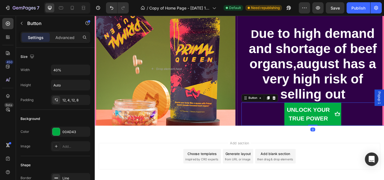
scroll to position [2093, 0]
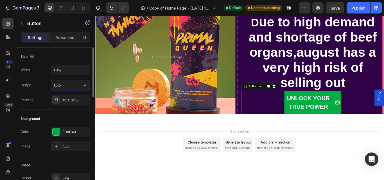
click at [62, 84] on input "Auto" at bounding box center [70, 85] width 39 height 10
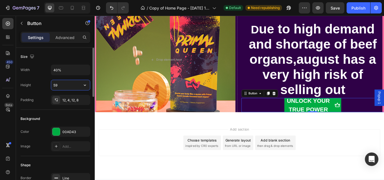
scroll to position [2088, 0]
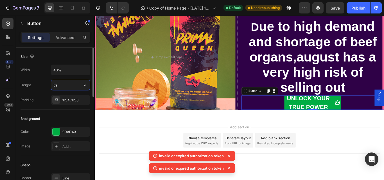
type input "5"
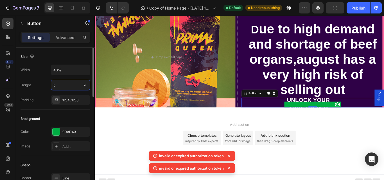
scroll to position [2093, 0]
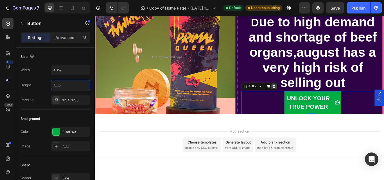
click at [302, 98] on icon at bounding box center [304, 98] width 4 height 4
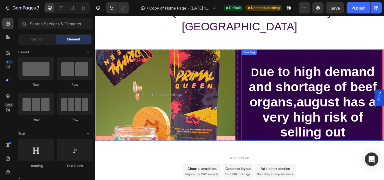
scroll to position [2052, 0]
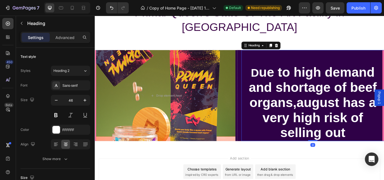
click at [273, 65] on h2 "D ue to high demand and shortage of beef organs,august has a very high risk of …" at bounding box center [349, 109] width 166 height 106
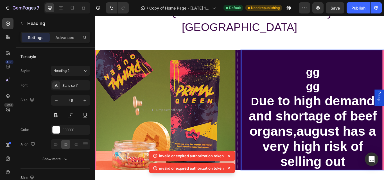
click at [357, 85] on p "gg gg D ue to high demand and shortage of beef organs,august has a very high ri…" at bounding box center [348, 125] width 165 height 139
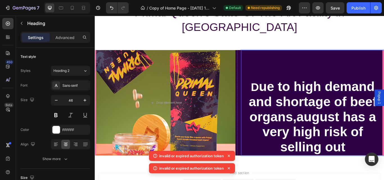
click at [384, 153] on p "⁠⁠⁠⁠⁠⁠⁠ D ue to high demand and shortage of beef organs,august has a very high …" at bounding box center [348, 117] width 165 height 122
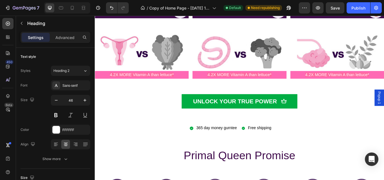
scroll to position [1772, 0]
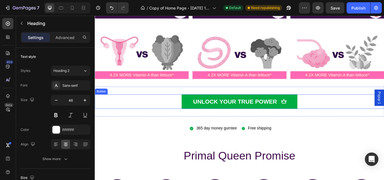
click at [353, 114] on div "UNLOCK YOUR TRUE POWER Button" at bounding box center [263, 116] width 337 height 17
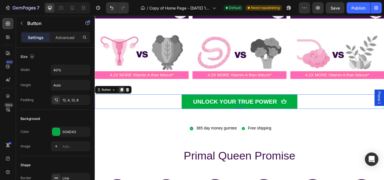
click at [125, 100] on icon at bounding box center [126, 102] width 4 height 4
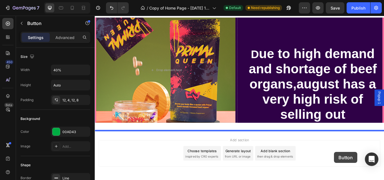
scroll to position [2096, 0]
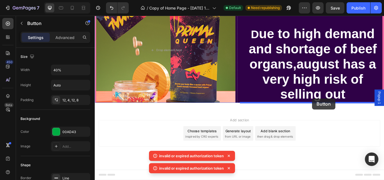
drag, startPoint x: 373, startPoint y: 135, endPoint x: 348, endPoint y: 112, distance: 34.0
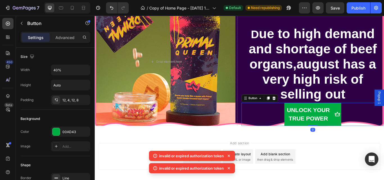
scroll to position [2110, 0]
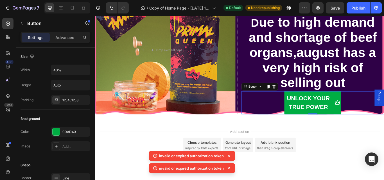
click at [384, 109] on div "UNLOCK YOUR TRUE POWER Button 0" at bounding box center [349, 117] width 166 height 27
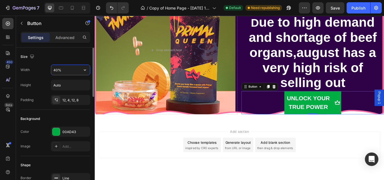
click at [62, 73] on input "40%" at bounding box center [70, 70] width 39 height 10
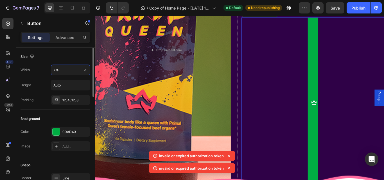
type input "70%"
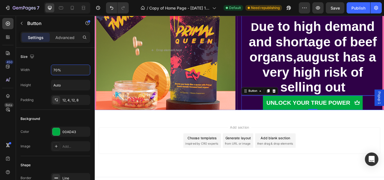
click at [384, 98] on h2 "D ue to high demand and shortage of beef organs,august has a very high risk of …" at bounding box center [349, 47] width 166 height 123
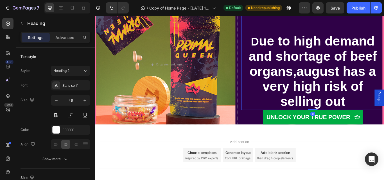
scroll to position [2043, 0]
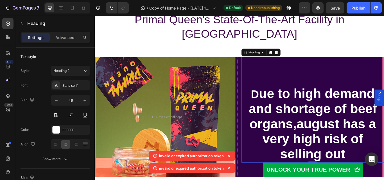
click at [384, 159] on p "D ue to high demand and shortage of beef organs,august has a very high risk of …" at bounding box center [348, 126] width 165 height 122
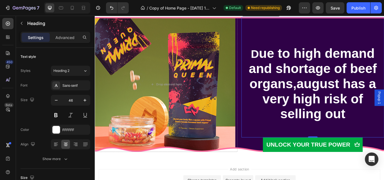
scroll to position [2074, 0]
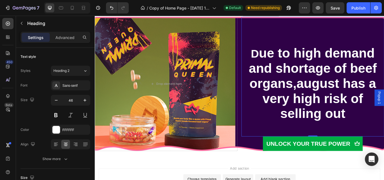
click at [384, 138] on p "D ue to high demand and shortage of beef organs,august has a very high risk of …" at bounding box center [348, 87] width 165 height 139
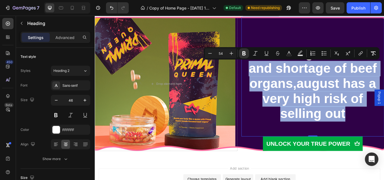
drag, startPoint x: 386, startPoint y: 138, endPoint x: 275, endPoint y: 76, distance: 127.1
click at [275, 76] on p "D ue to high demand and shortage of beef organs,august has a very high risk of …" at bounding box center [348, 87] width 165 height 139
click at [275, 76] on strong "ue to high demand and shortage of beef organs,august has a very high risk of se…" at bounding box center [348, 94] width 149 height 87
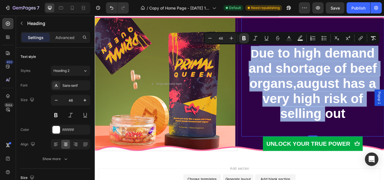
drag, startPoint x: 273, startPoint y: 55, endPoint x: 363, endPoint y: 125, distance: 113.0
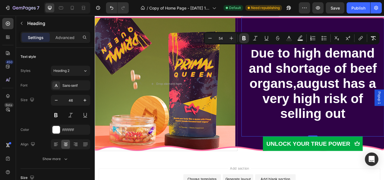
click at [384, 129] on p "D ue to high demand and shortage of beef organs,august has a very high risk of …" at bounding box center [348, 87] width 165 height 139
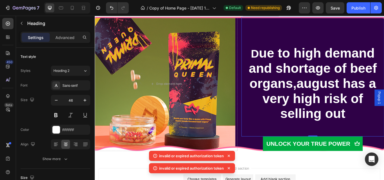
click at [374, 141] on p "D ue to high demand and shortage of beef organs,august has a very high risk of …" at bounding box center [348, 87] width 165 height 139
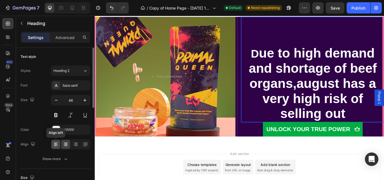
click at [52, 143] on div at bounding box center [55, 144] width 9 height 9
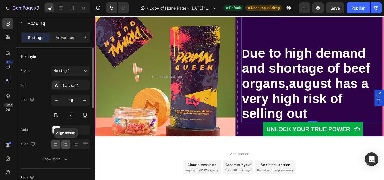
click at [64, 144] on icon at bounding box center [66, 145] width 6 height 6
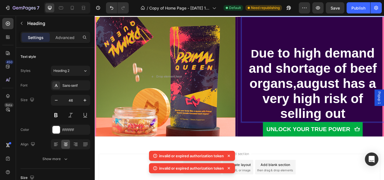
click at [384, 124] on p "⁠⁠⁠⁠⁠⁠⁠ D ue to high demand and shortage of beef organs,august has a very high …" at bounding box center [348, 79] width 165 height 122
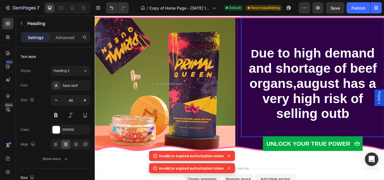
click at [384, 132] on p "D ue to high demand and shortage of beef organs,august has a very high risk of …" at bounding box center [348, 87] width 165 height 139
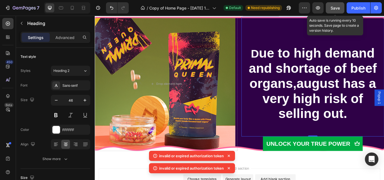
click at [334, 6] on span "Save" at bounding box center [335, 8] width 9 height 5
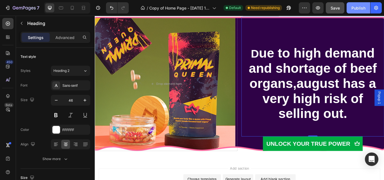
click at [357, 5] on div "Publish" at bounding box center [358, 8] width 14 height 6
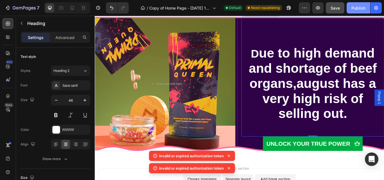
click at [347, 2] on button "Publish" at bounding box center [359, 7] width 24 height 11
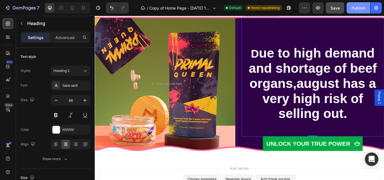
click at [355, 6] on div "Publish" at bounding box center [358, 8] width 14 height 6
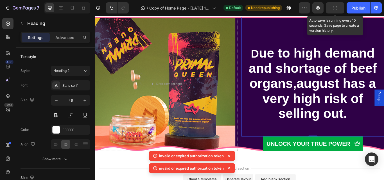
click at [338, 6] on button "button" at bounding box center [335, 7] width 19 height 11
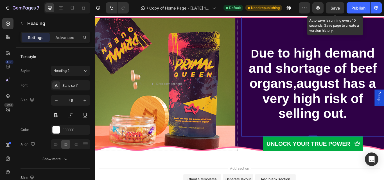
click at [334, 10] on span "Save" at bounding box center [335, 8] width 9 height 5
click at [342, 4] on button "Save" at bounding box center [335, 7] width 19 height 11
click at [335, 5] on div "Save" at bounding box center [335, 8] width 9 height 6
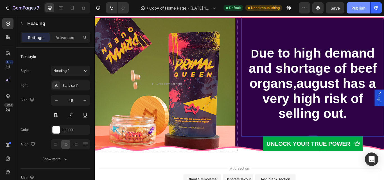
click at [350, 8] on button "Publish" at bounding box center [359, 7] width 24 height 11
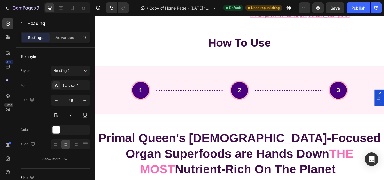
scroll to position [1423, 0]
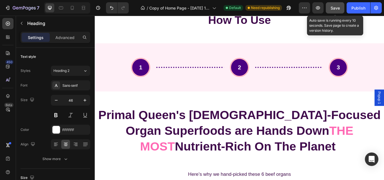
click at [342, 8] on button "Save" at bounding box center [335, 7] width 19 height 11
click at [330, 9] on button "Save" at bounding box center [335, 7] width 19 height 11
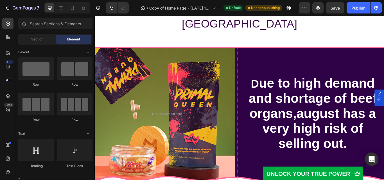
scroll to position [1964, 0]
